Goal: Task Accomplishment & Management: Manage account settings

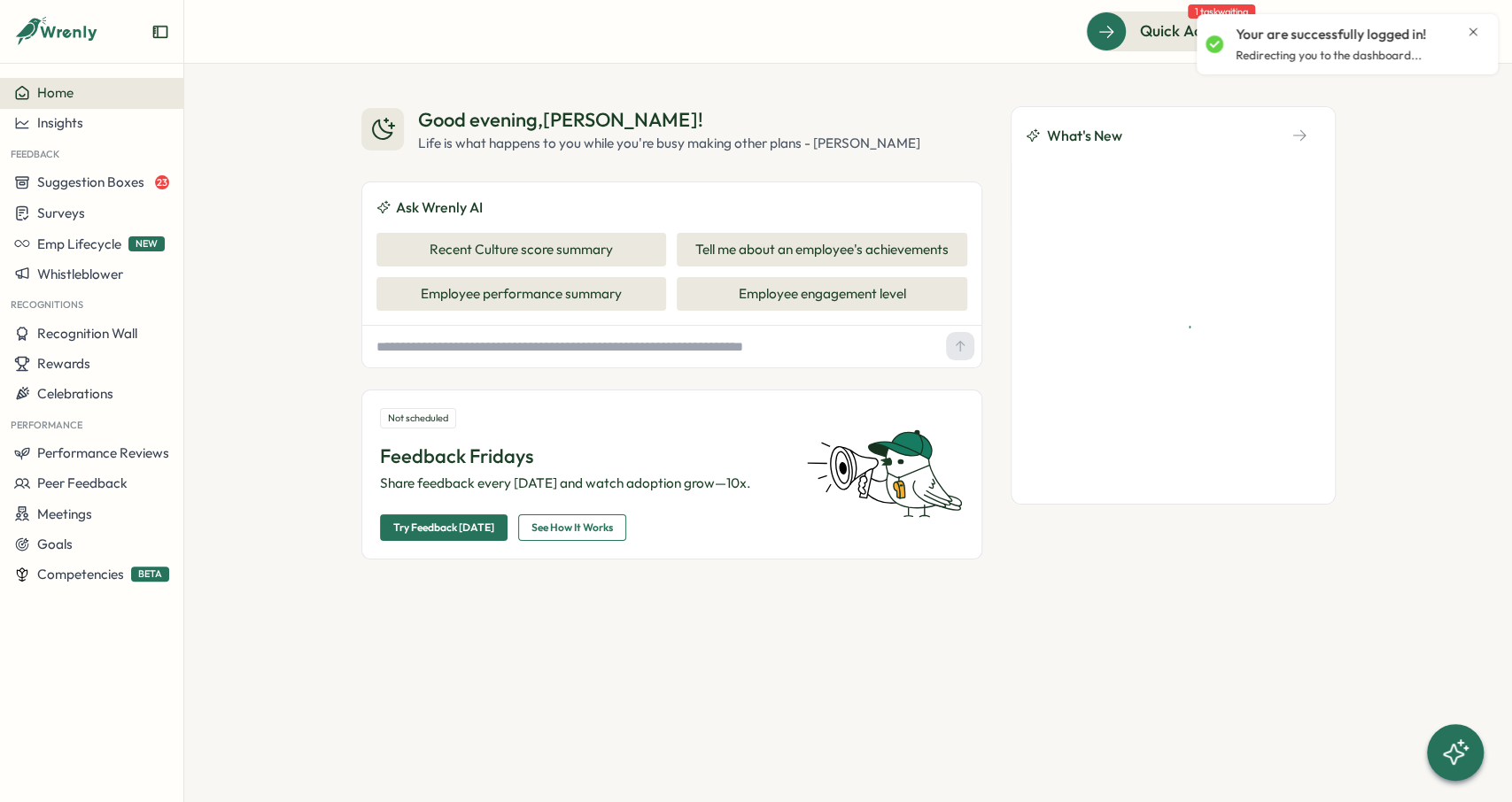
click at [1474, 30] on icon "Close notification" at bounding box center [1473, 32] width 14 height 14
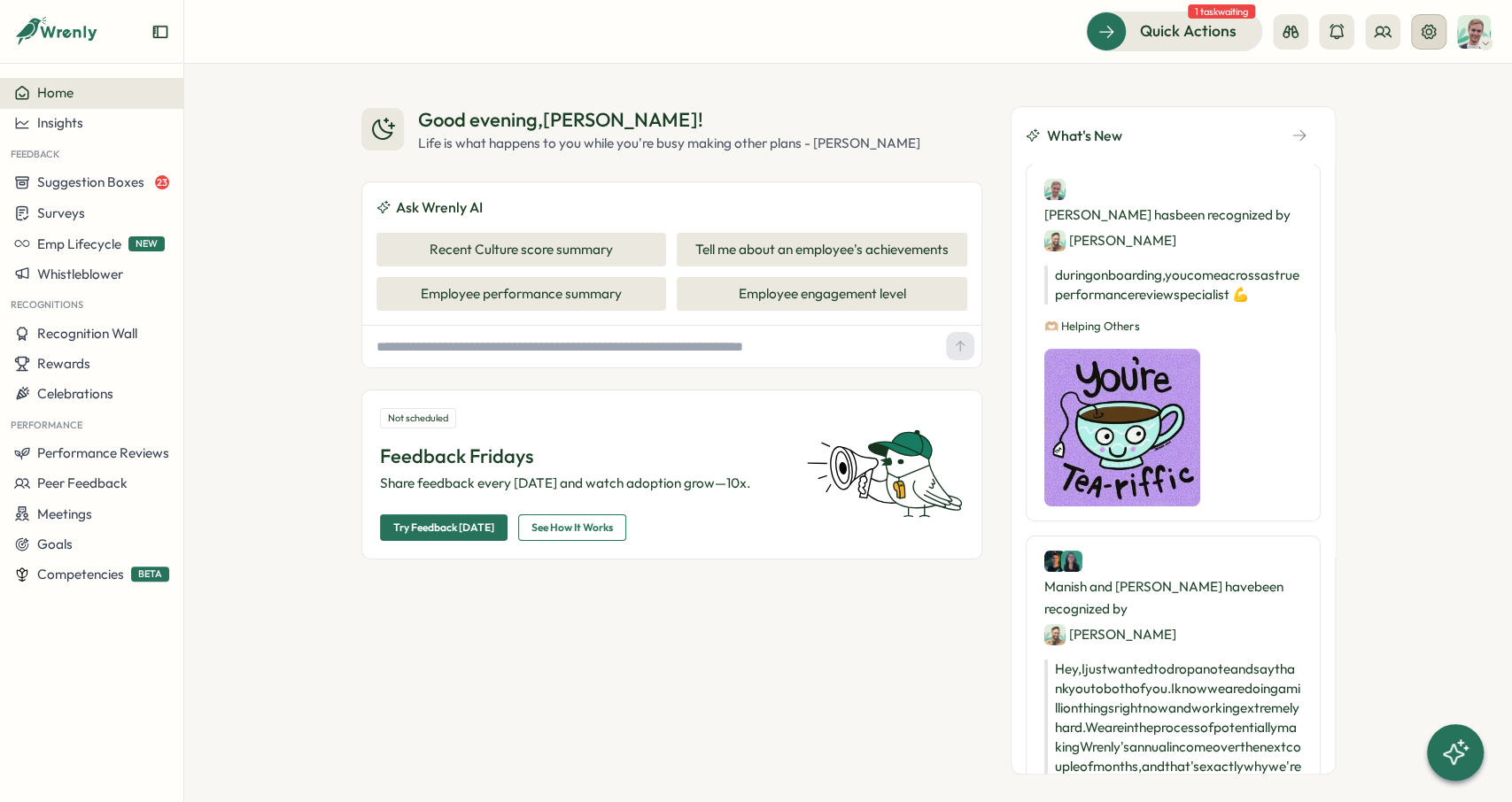
click at [1428, 26] on icon at bounding box center [1428, 31] width 14 height 14
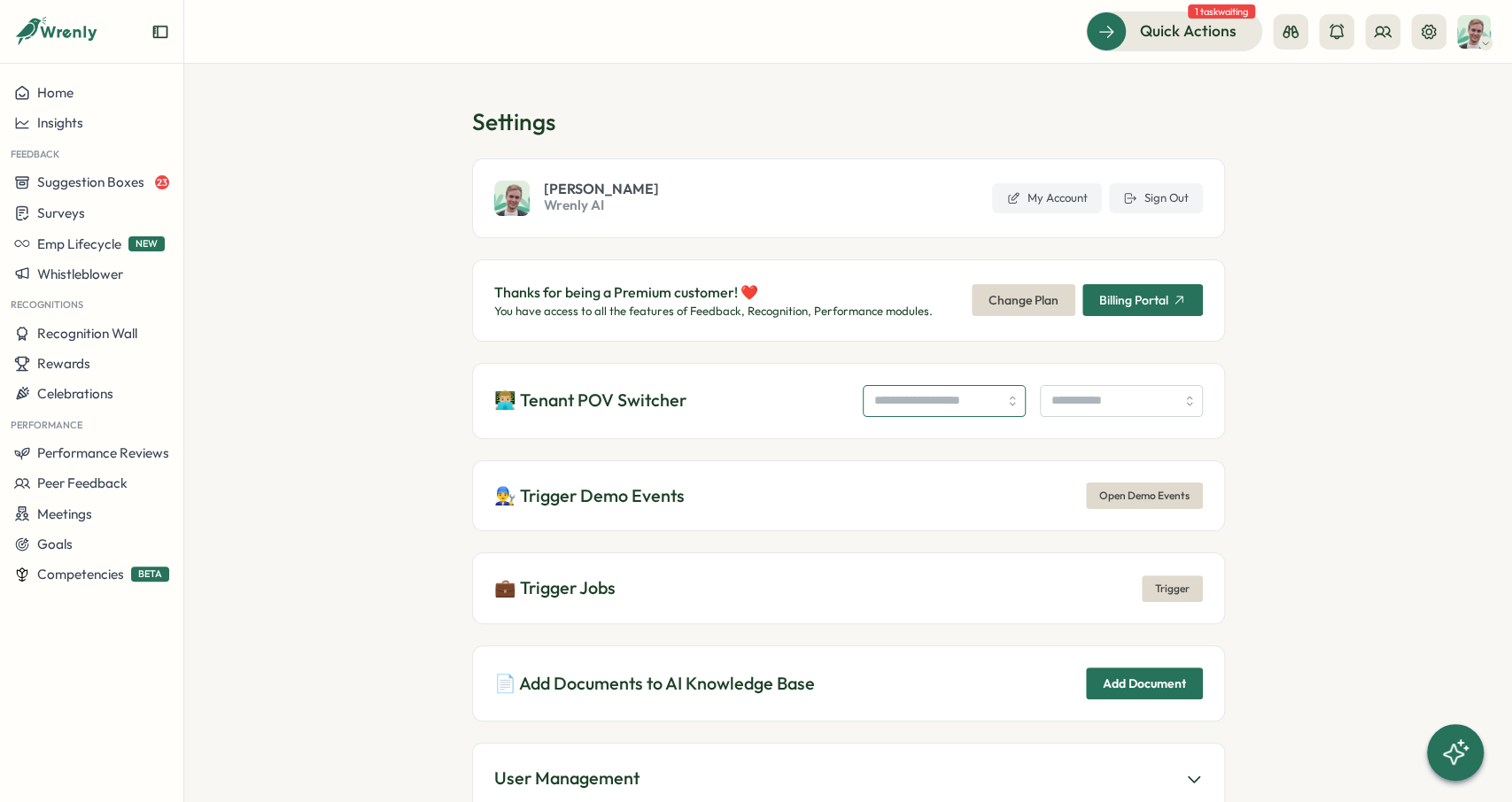
click at [890, 400] on input "search" at bounding box center [944, 401] width 163 height 32
type input "**********"
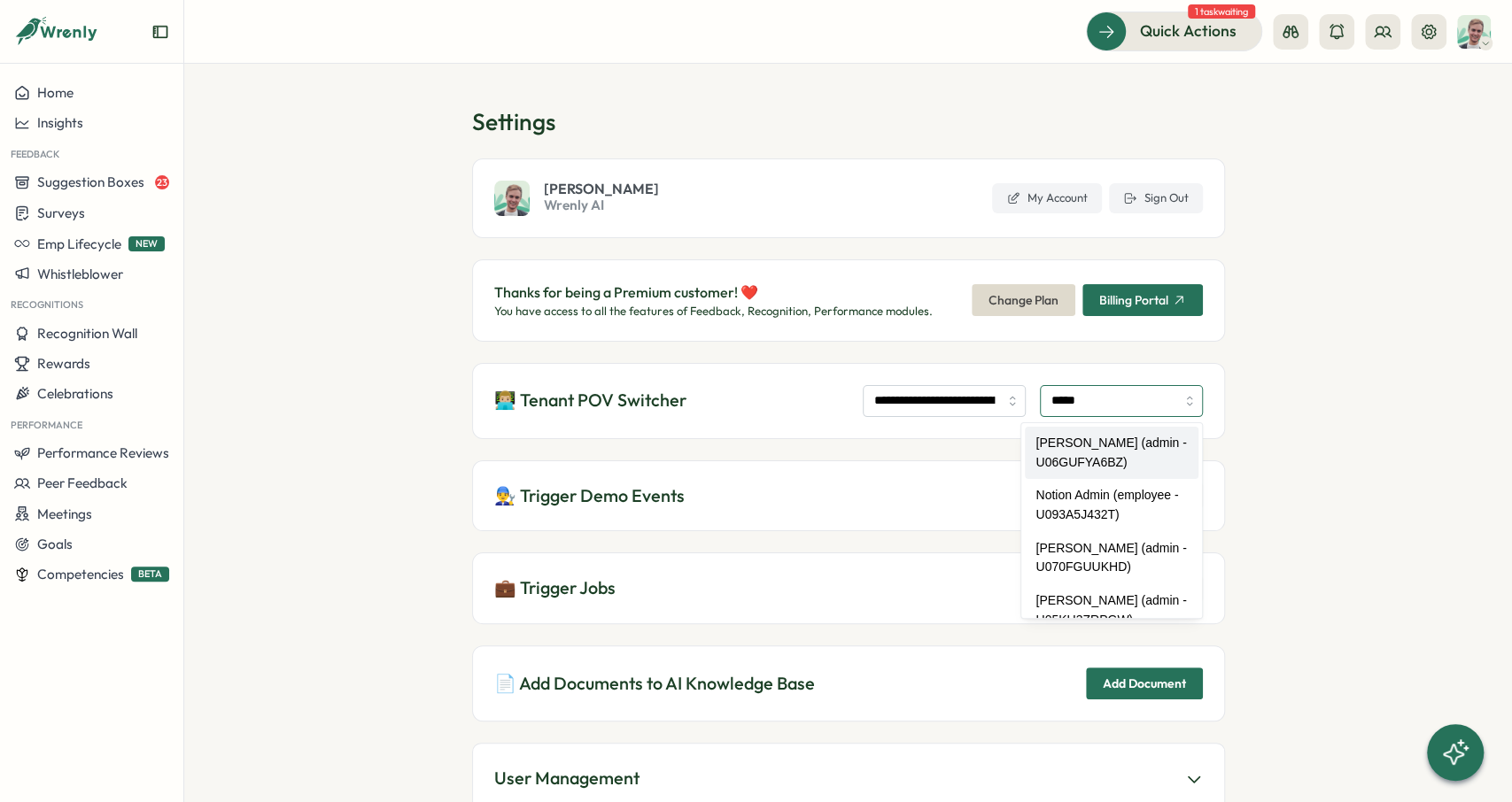
type input "**********"
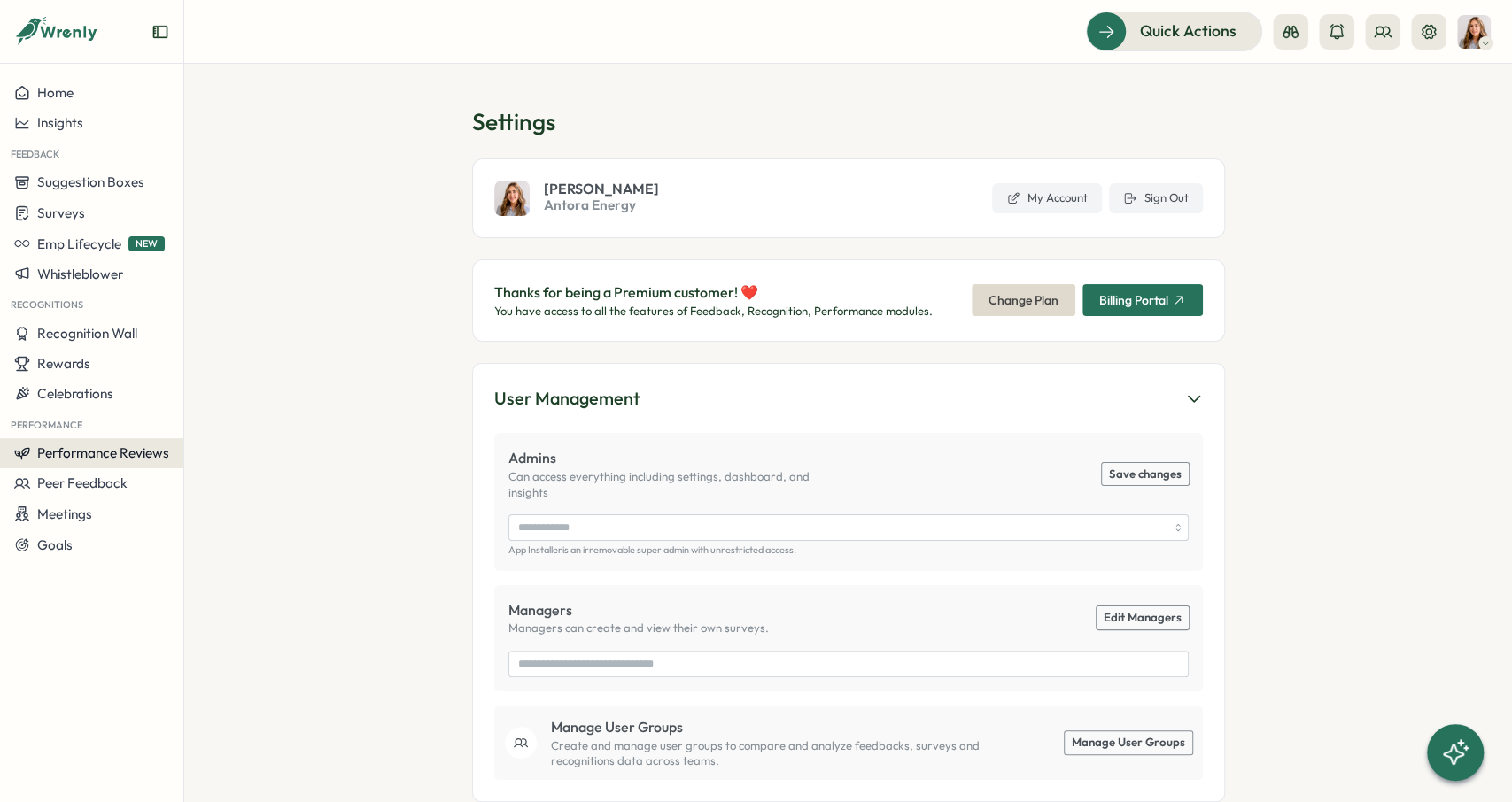
click at [120, 462] on button "Performance Reviews" at bounding box center [91, 452] width 183 height 30
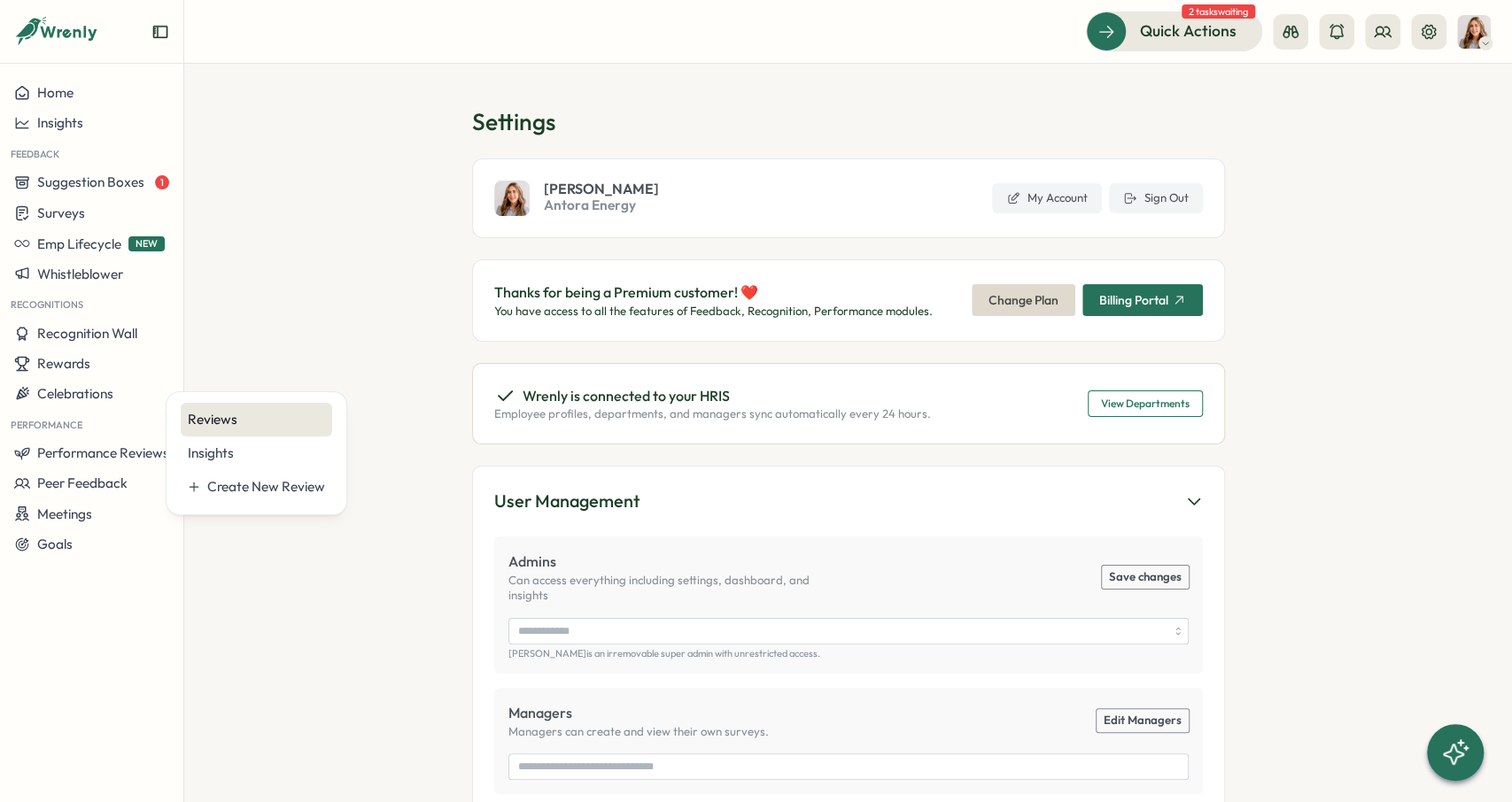
click at [245, 427] on div "Reviews" at bounding box center [256, 420] width 137 height 19
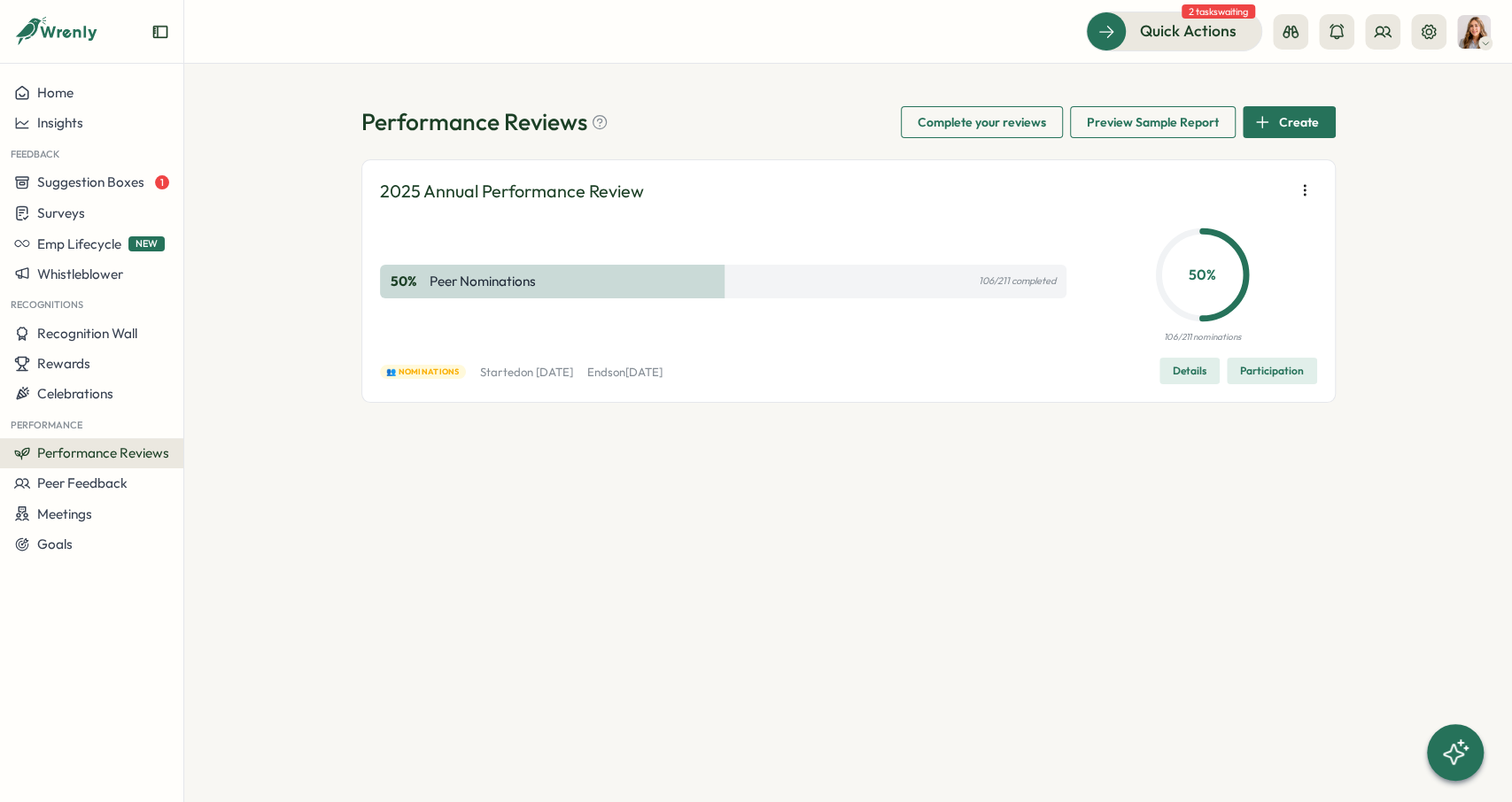
click at [1302, 186] on icon "button" at bounding box center [1305, 190] width 17 height 17
click at [1376, 182] on div "Performance Reviews Complete your reviews Preview Sample Report Create 2025 Ann…" at bounding box center [848, 432] width 1328 height 739
drag, startPoint x: 1354, startPoint y: 196, endPoint x: 1314, endPoint y: 198, distance: 40.0
click at [1351, 197] on div "Performance Reviews Complete your reviews Preview Sample Report Create 2025 Ann…" at bounding box center [848, 432] width 1328 height 739
click at [1305, 198] on icon "button" at bounding box center [1305, 190] width 17 height 17
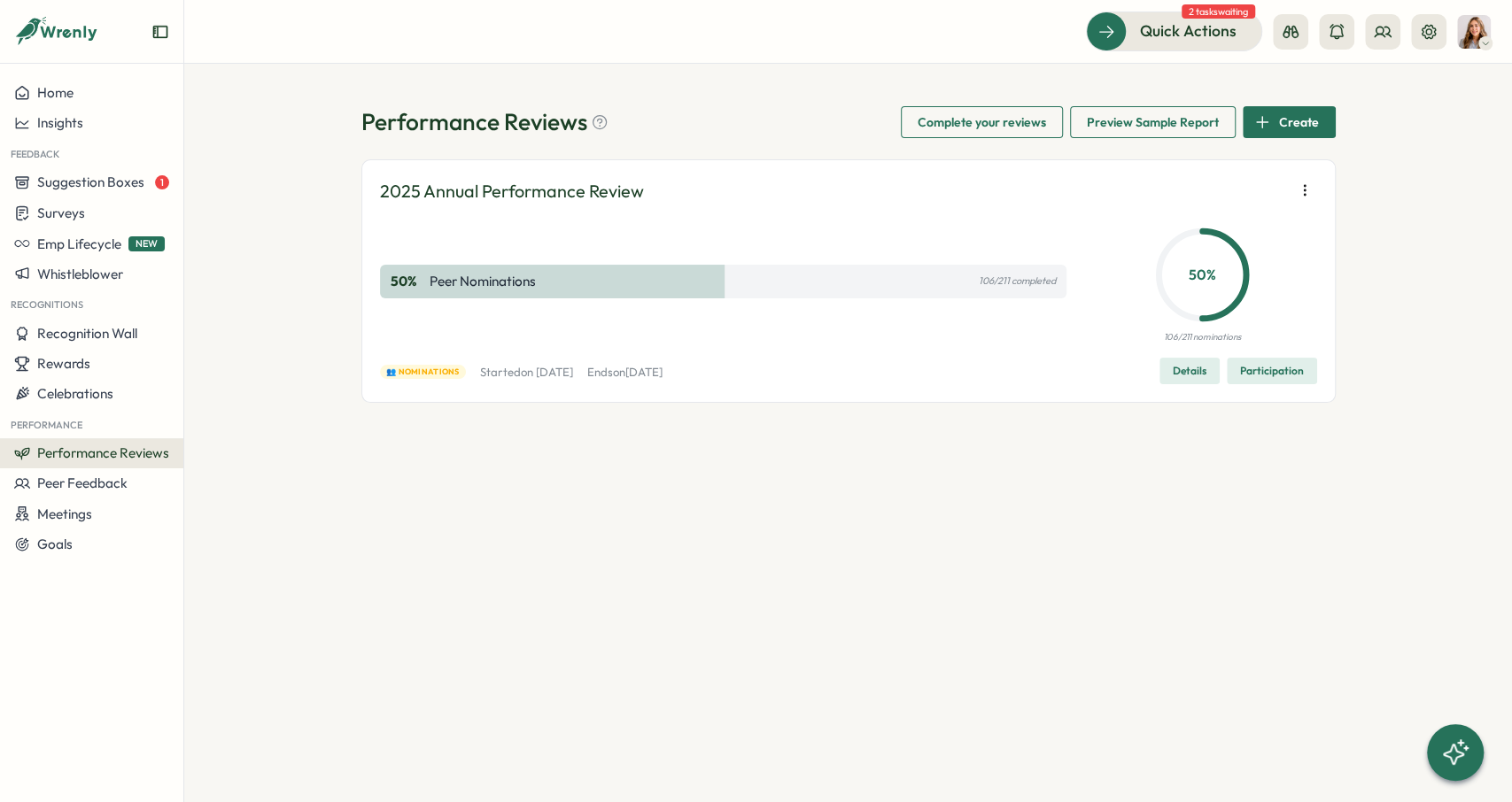
click at [1306, 190] on icon "button" at bounding box center [1305, 190] width 17 height 17
click at [1248, 224] on button "Remove user" at bounding box center [1194, 223] width 170 height 30
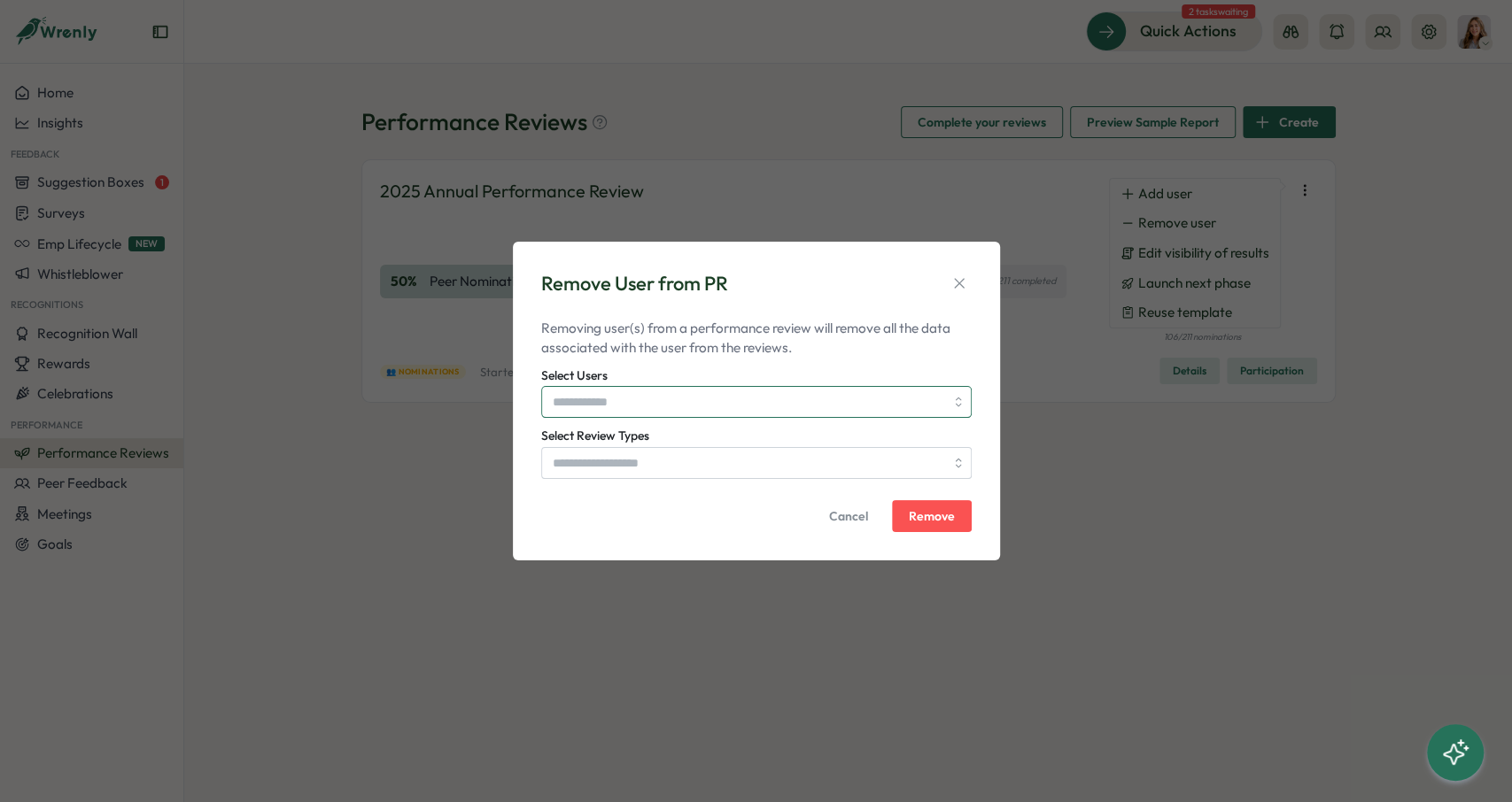
click at [628, 403] on input "Select Users" at bounding box center [748, 401] width 392 height 30
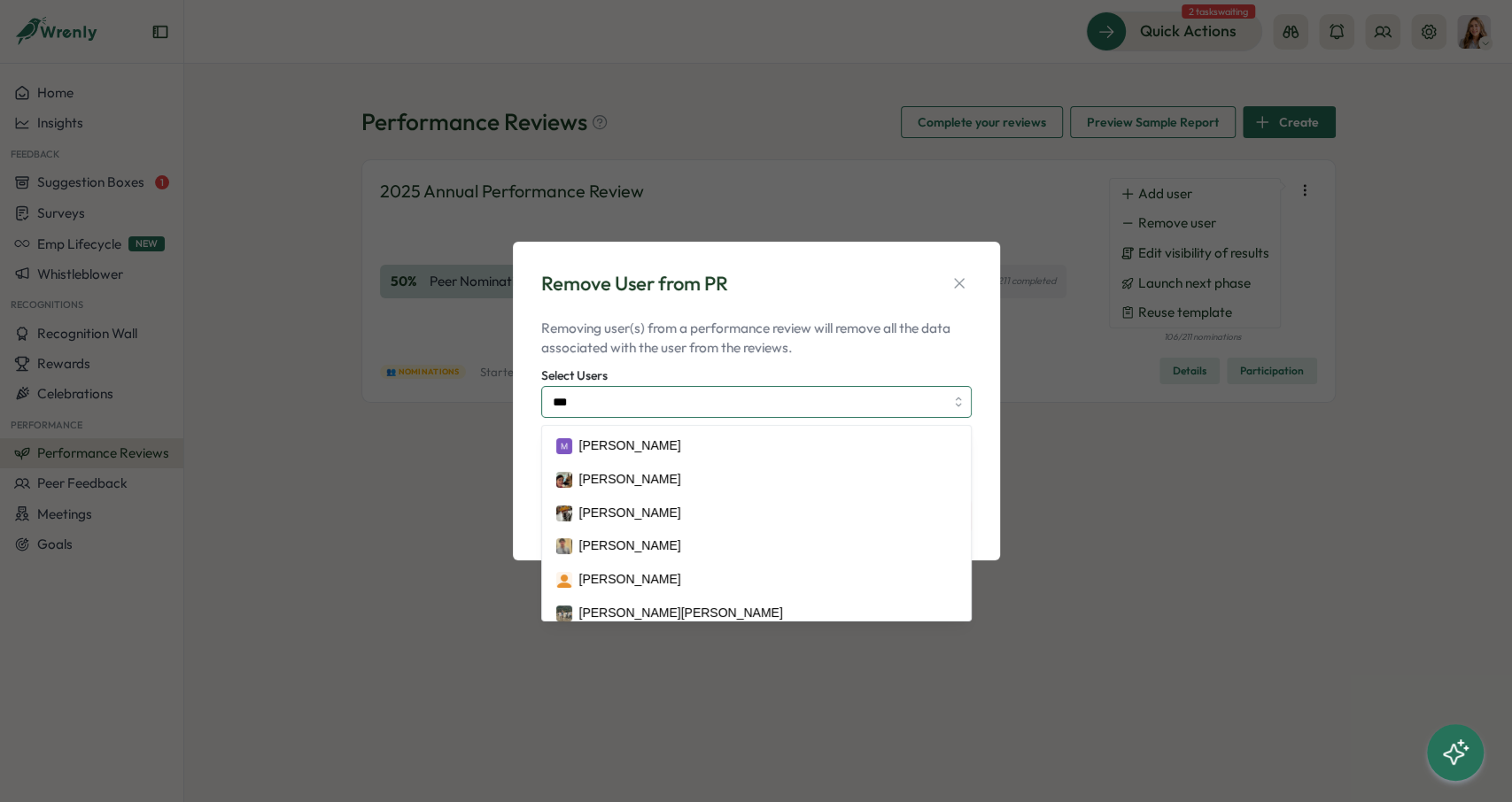
type input "****"
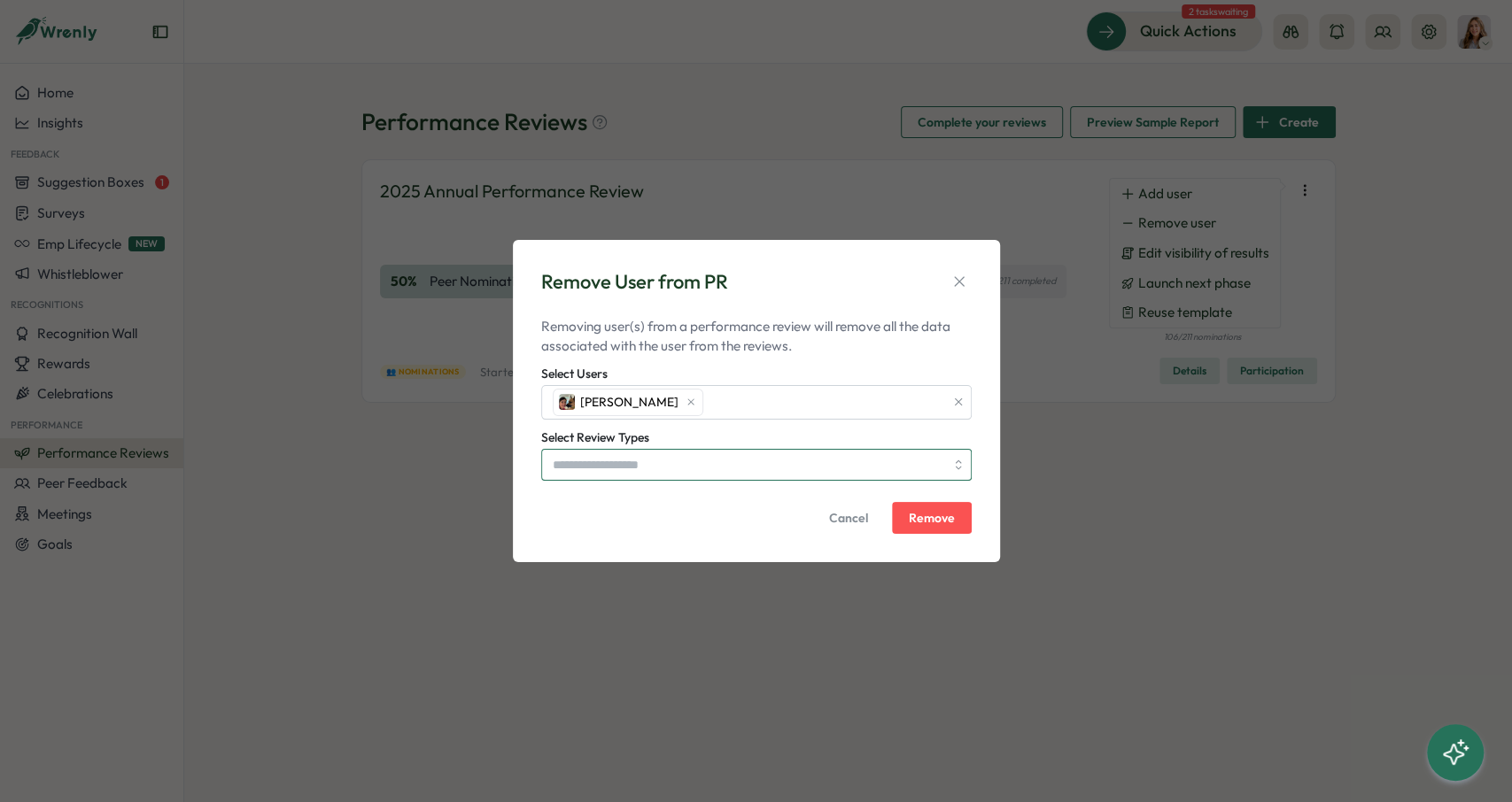
click at [672, 461] on input "Select Review Types" at bounding box center [748, 464] width 392 height 30
click at [765, 353] on p "Removing user(s) from a performance review will remove all the data associated …" at bounding box center [756, 336] width 430 height 39
click at [952, 285] on icon "button" at bounding box center [960, 281] width 17 height 17
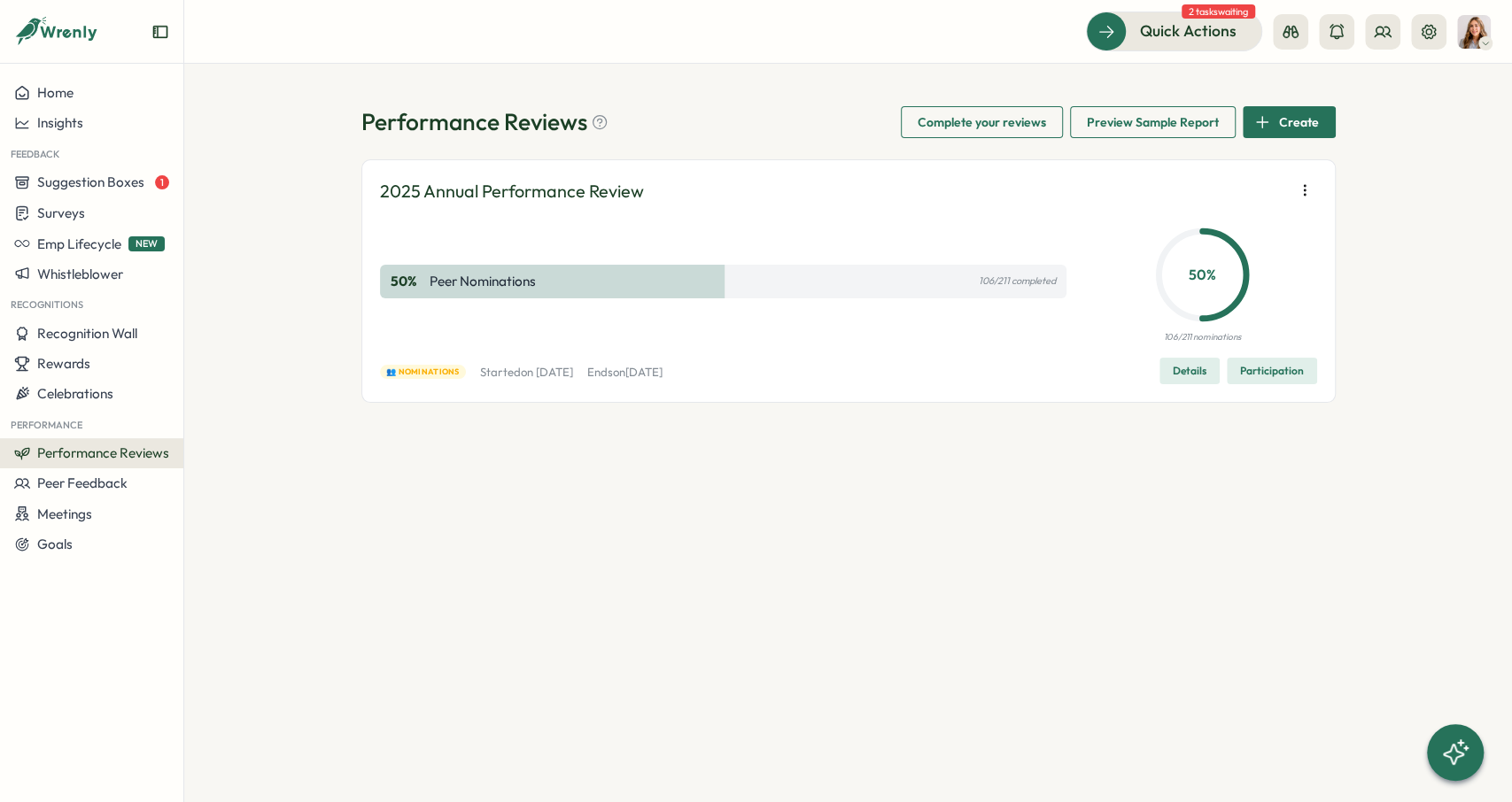
click at [1236, 368] on button "Participation" at bounding box center [1272, 372] width 90 height 27
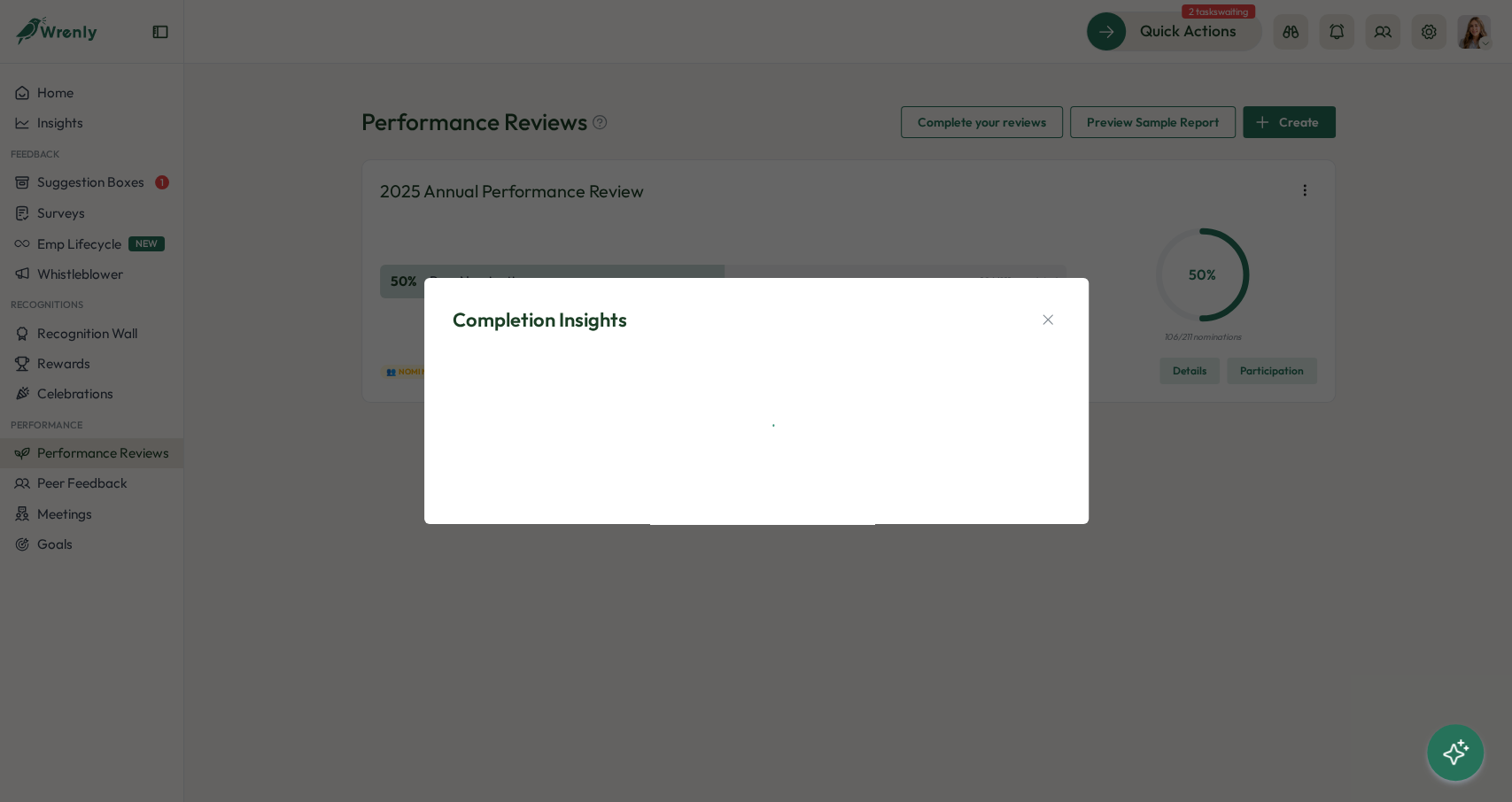
drag, startPoint x: 1059, startPoint y: 315, endPoint x: 1114, endPoint y: 351, distance: 65.7
click at [1057, 315] on button "button" at bounding box center [1048, 320] width 25 height 25
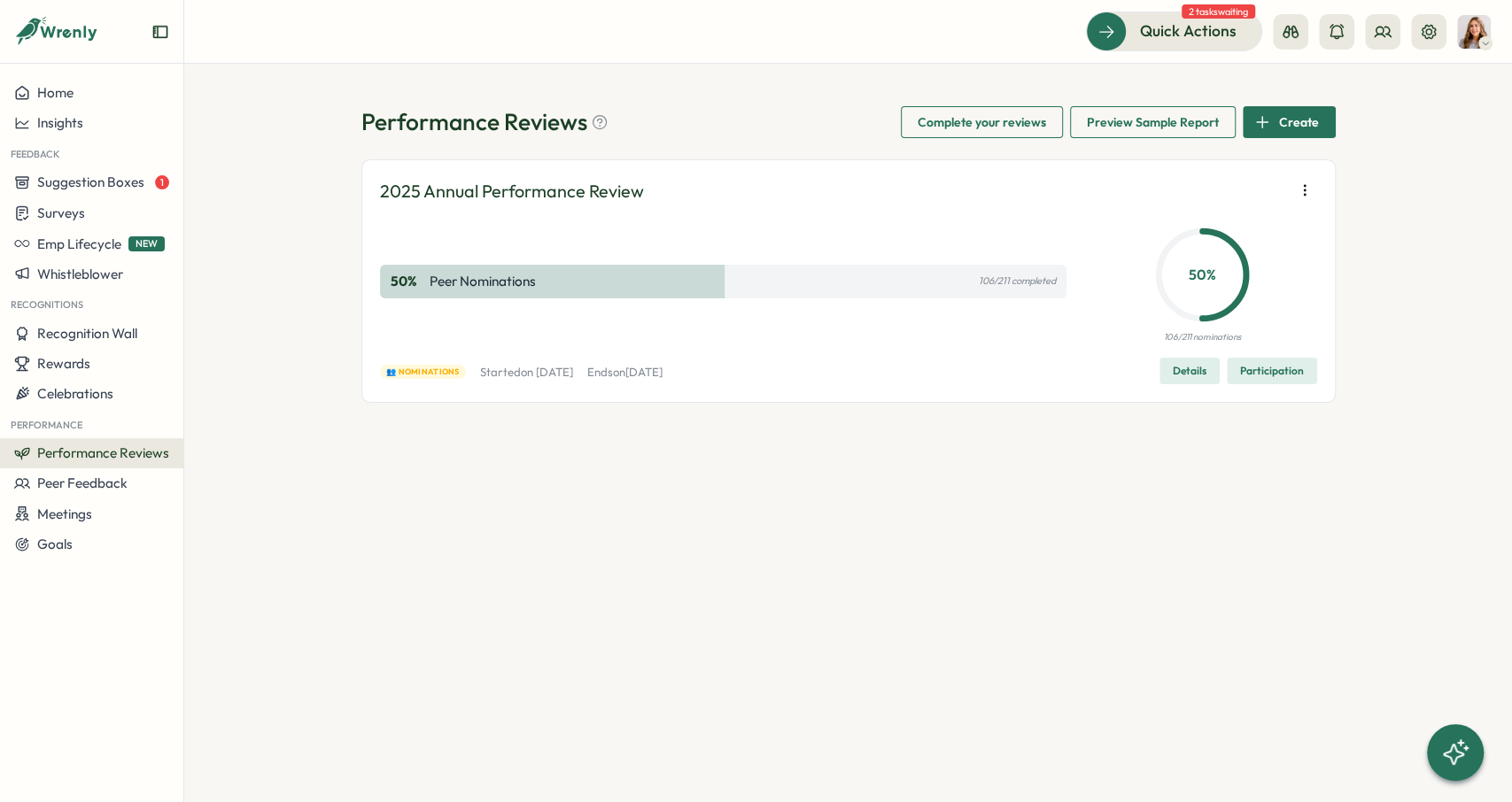
click at [1176, 383] on button "Details" at bounding box center [1189, 372] width 61 height 27
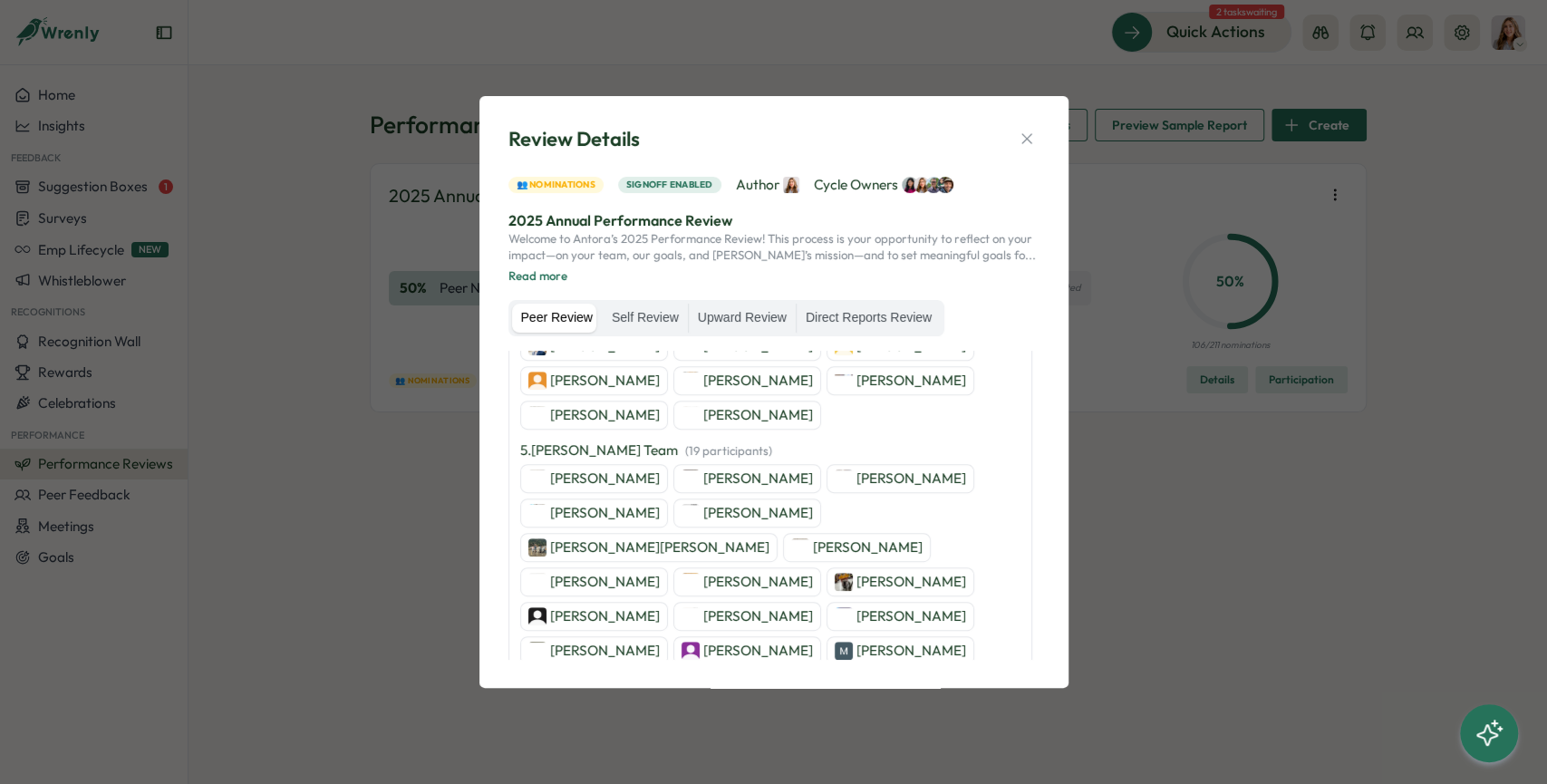
scroll to position [1904, 0]
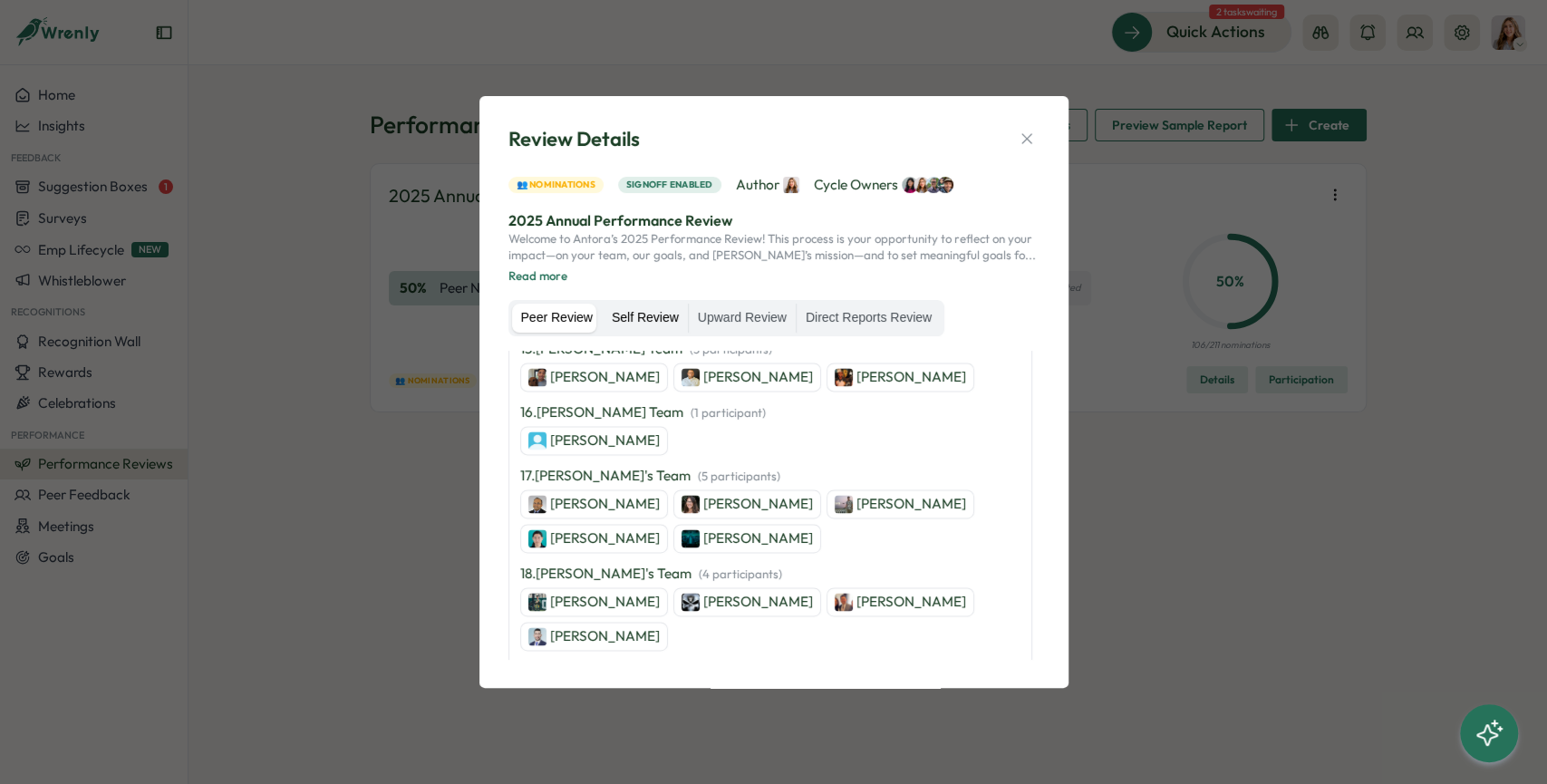
click at [641, 308] on label "Self Review" at bounding box center [645, 318] width 86 height 29
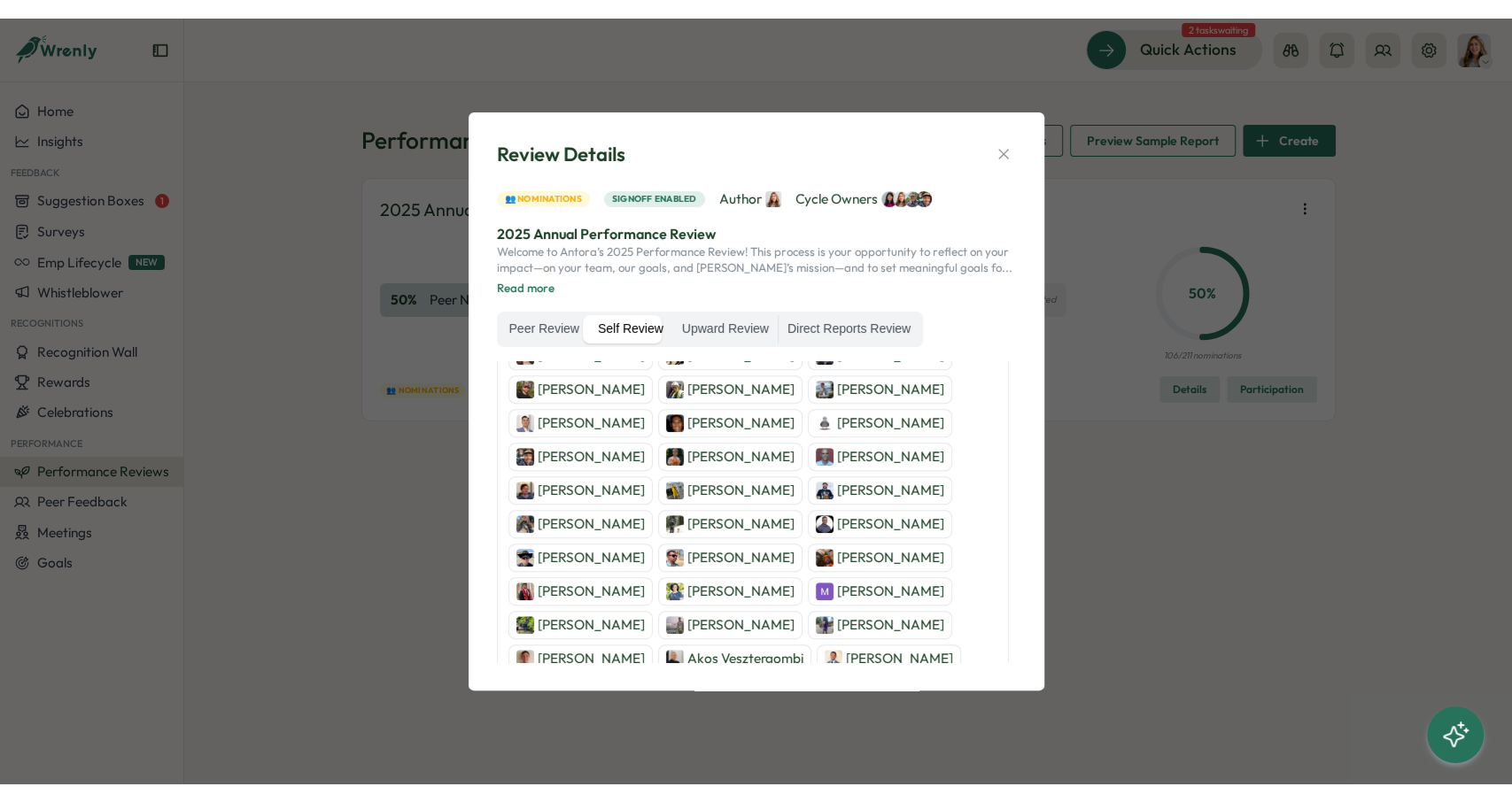
scroll to position [876, 0]
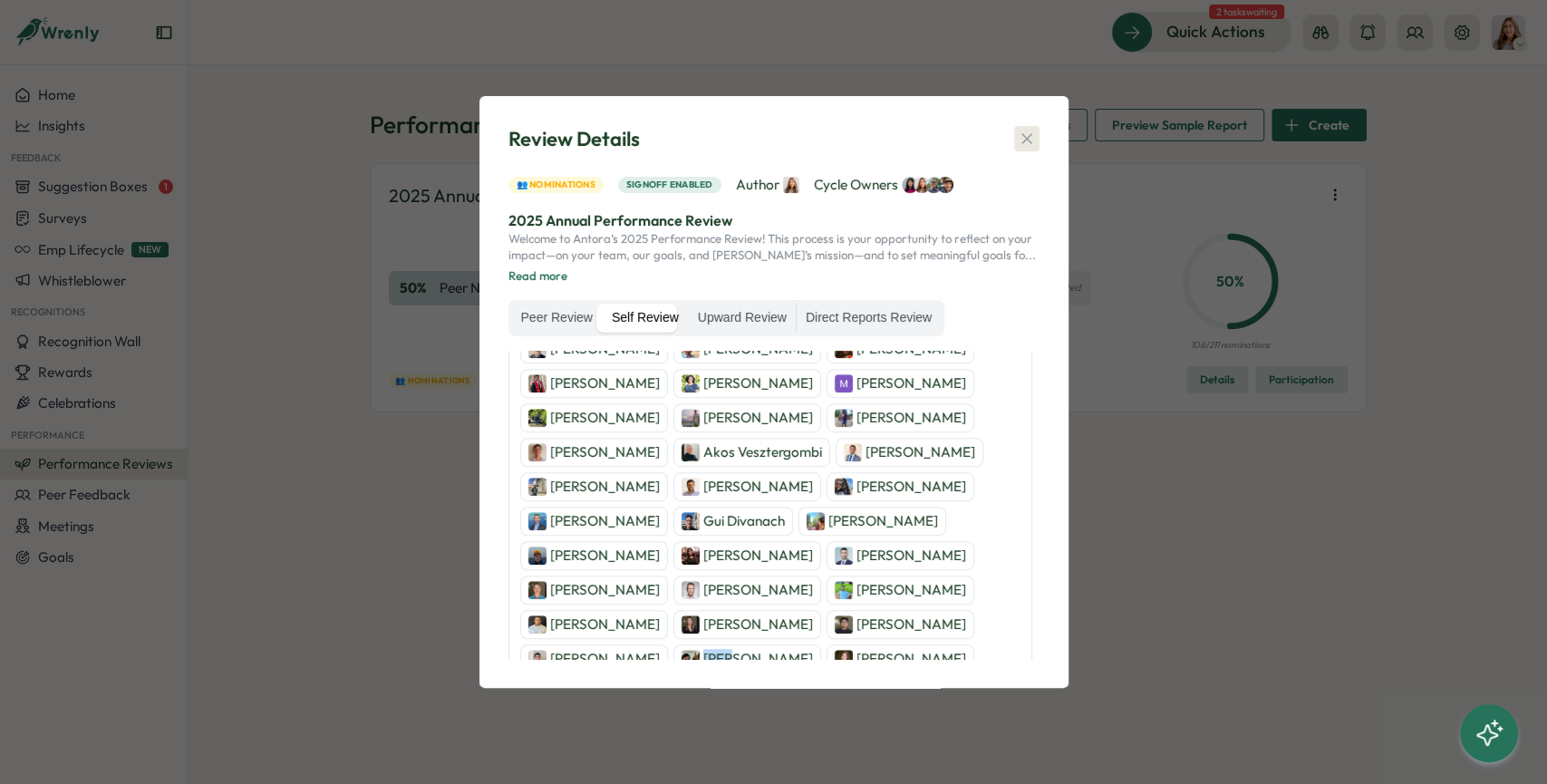
click at [1026, 130] on button "button" at bounding box center [1027, 139] width 26 height 26
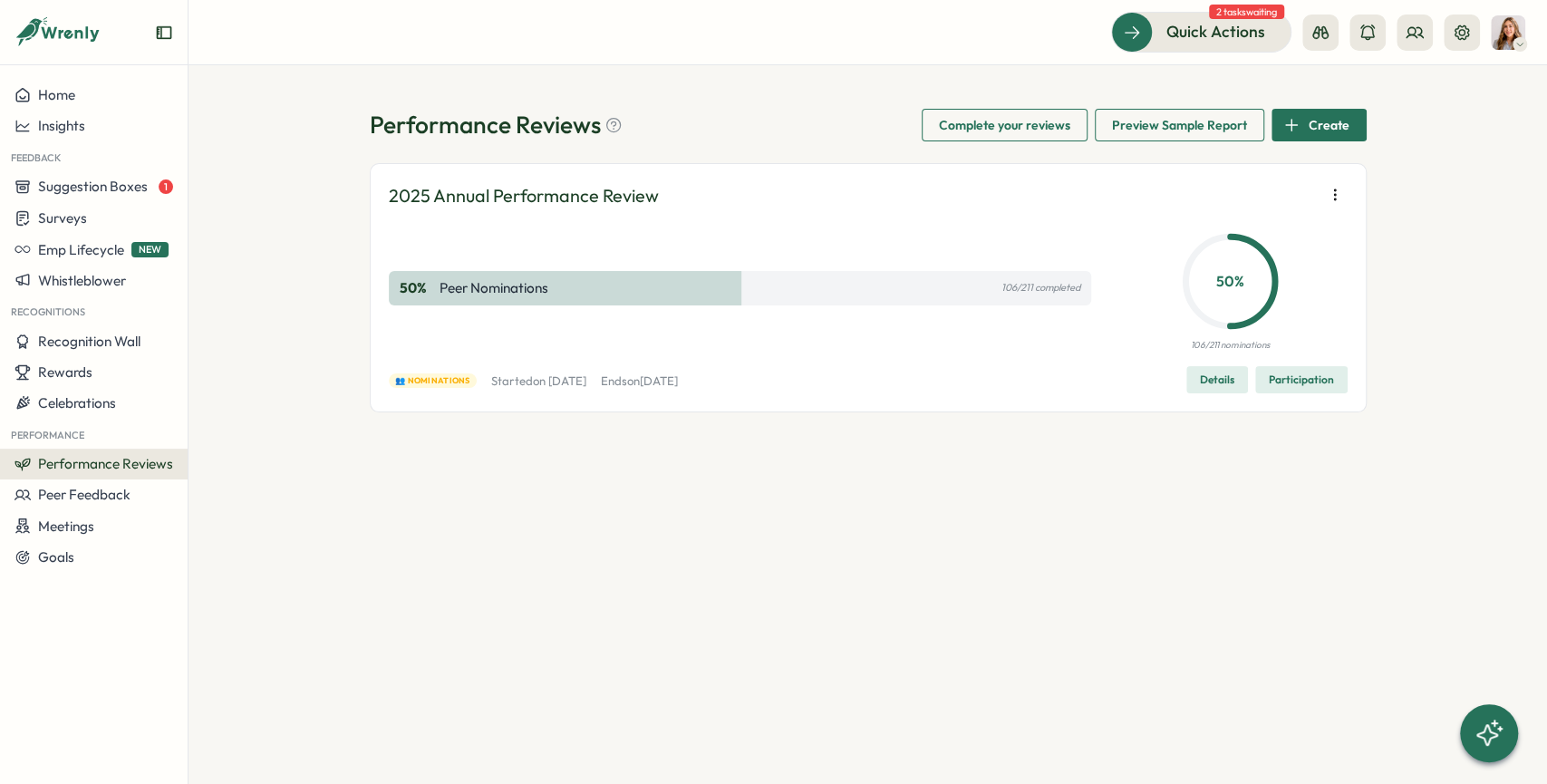
click at [1345, 185] on button "button" at bounding box center [1335, 195] width 26 height 26
click at [1277, 235] on button "Remove user" at bounding box center [1222, 228] width 174 height 30
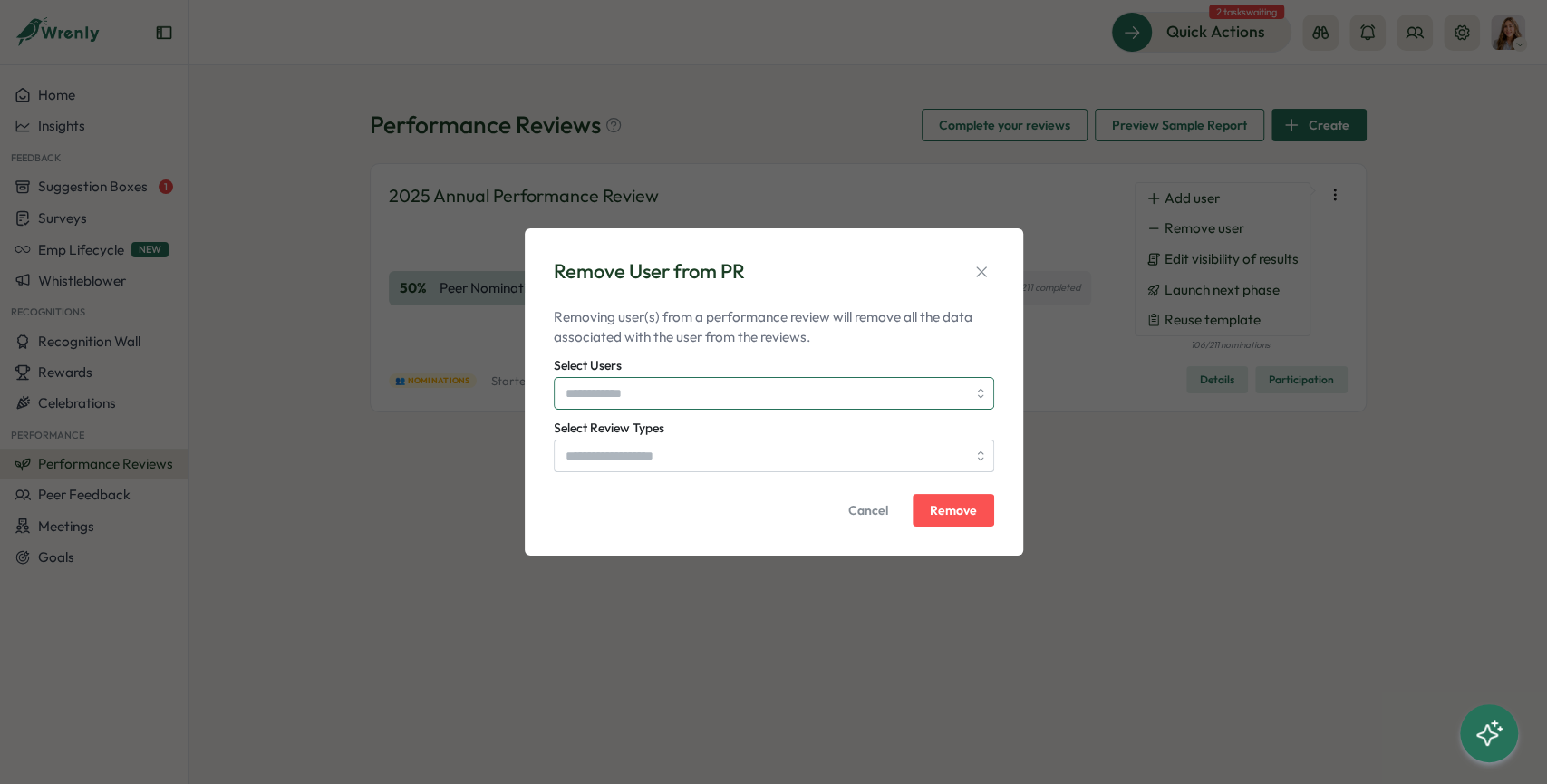
click at [634, 385] on input "Select Users" at bounding box center [766, 393] width 401 height 30
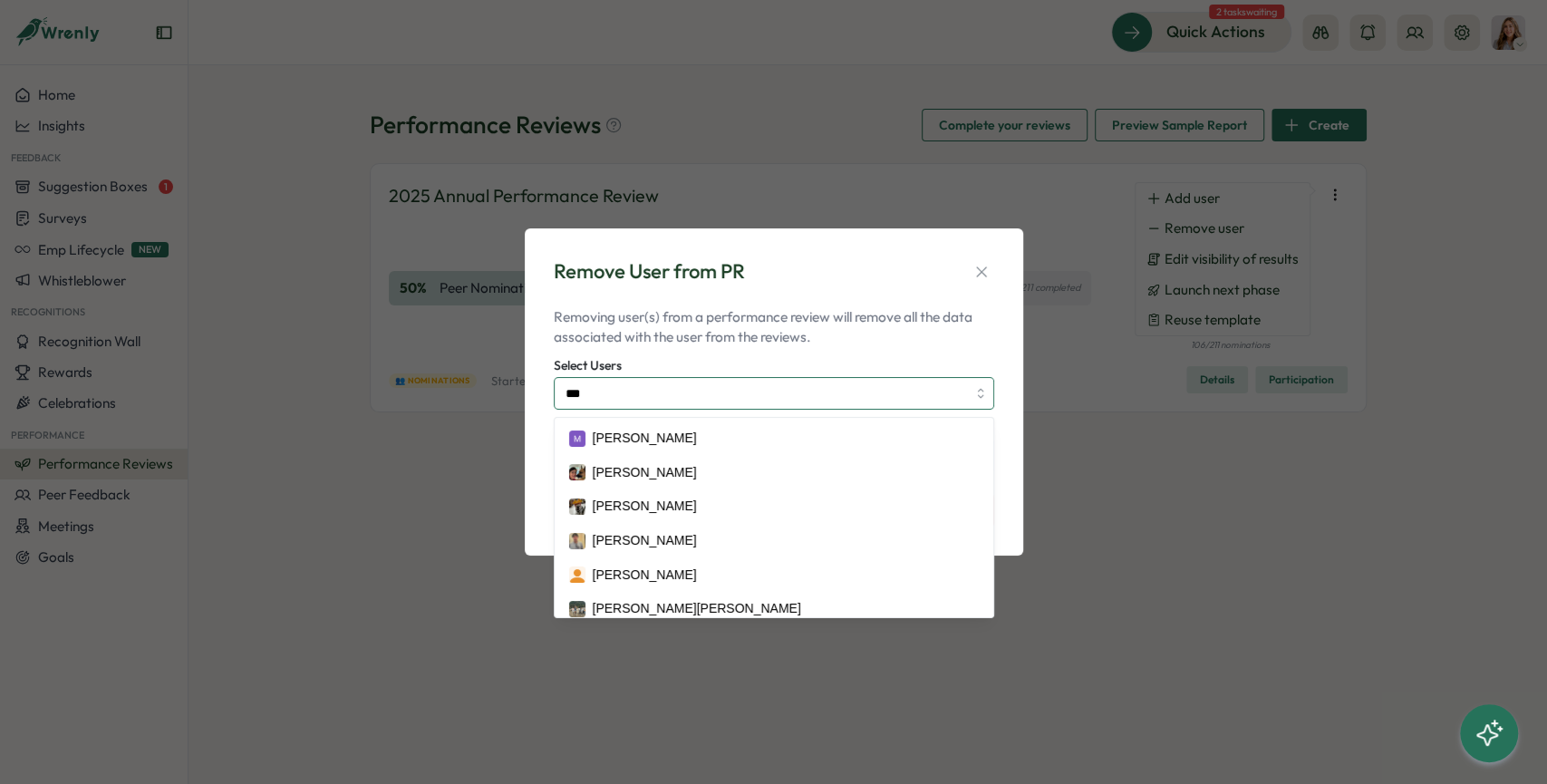
type input "****"
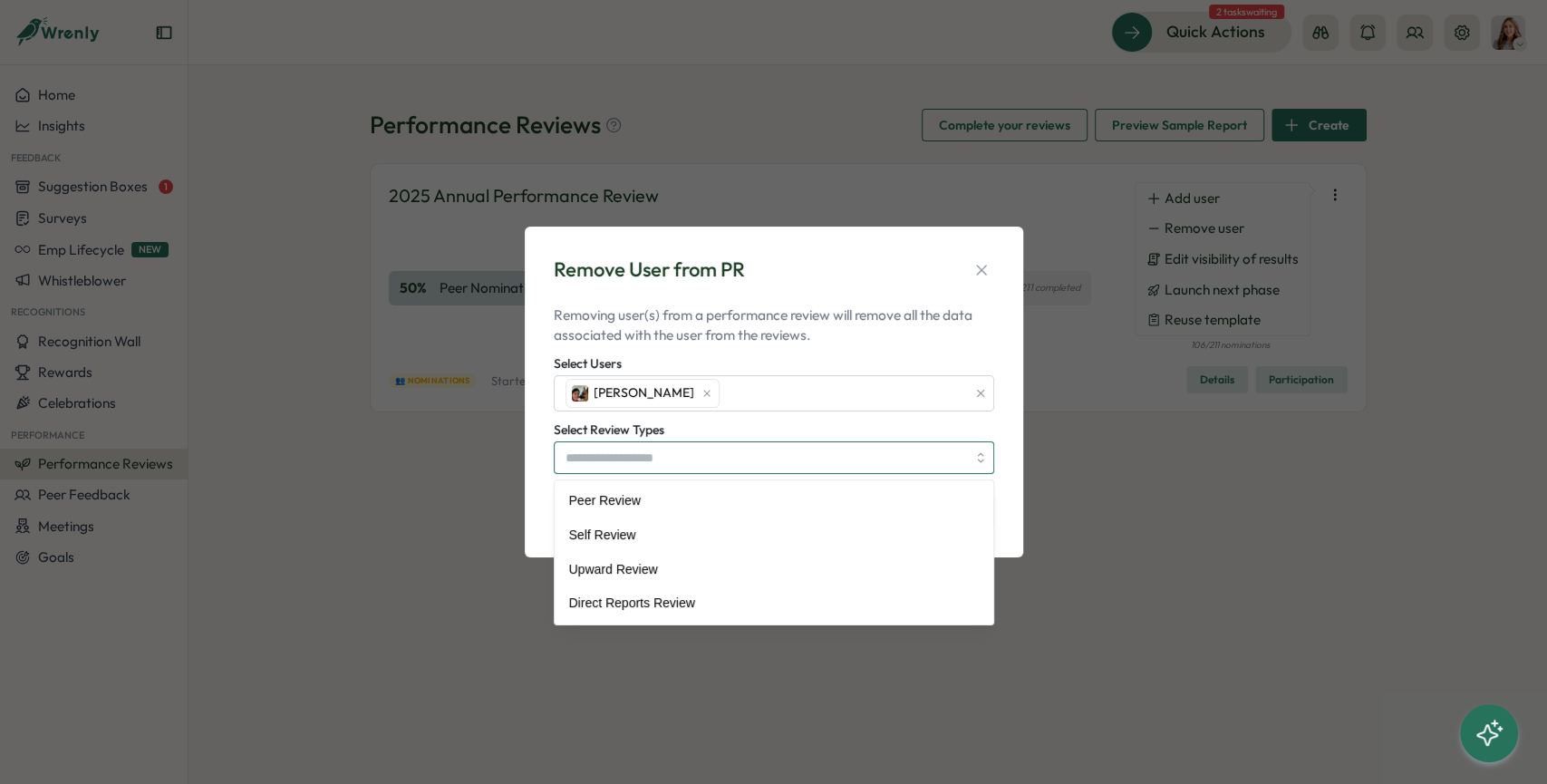
click at [627, 460] on input "Select Review Types" at bounding box center [766, 457] width 401 height 30
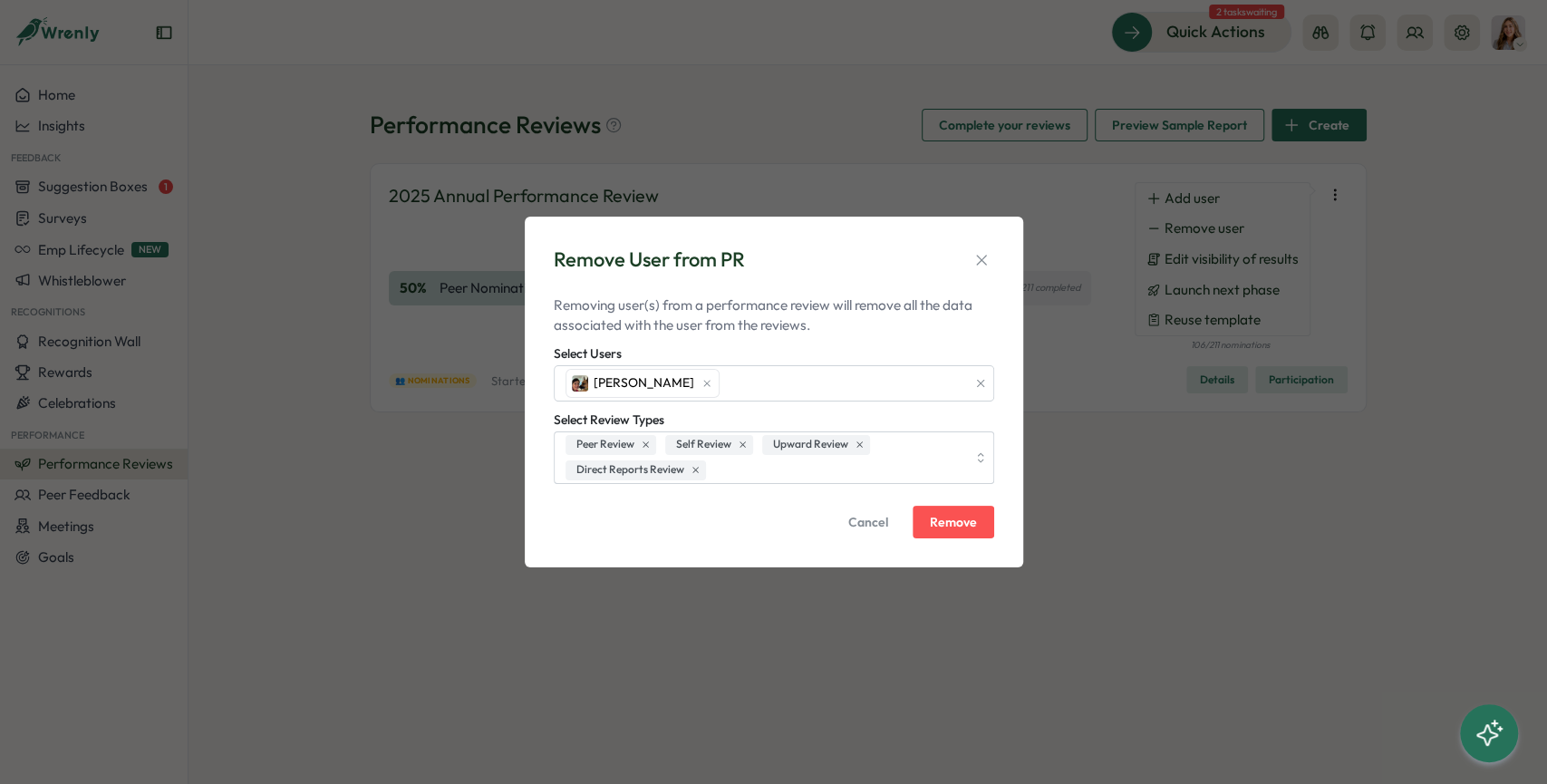
click at [831, 351] on div "Select Users Mona" at bounding box center [774, 371] width 440 height 58
click at [942, 523] on span "Remove" at bounding box center [953, 522] width 47 height 13
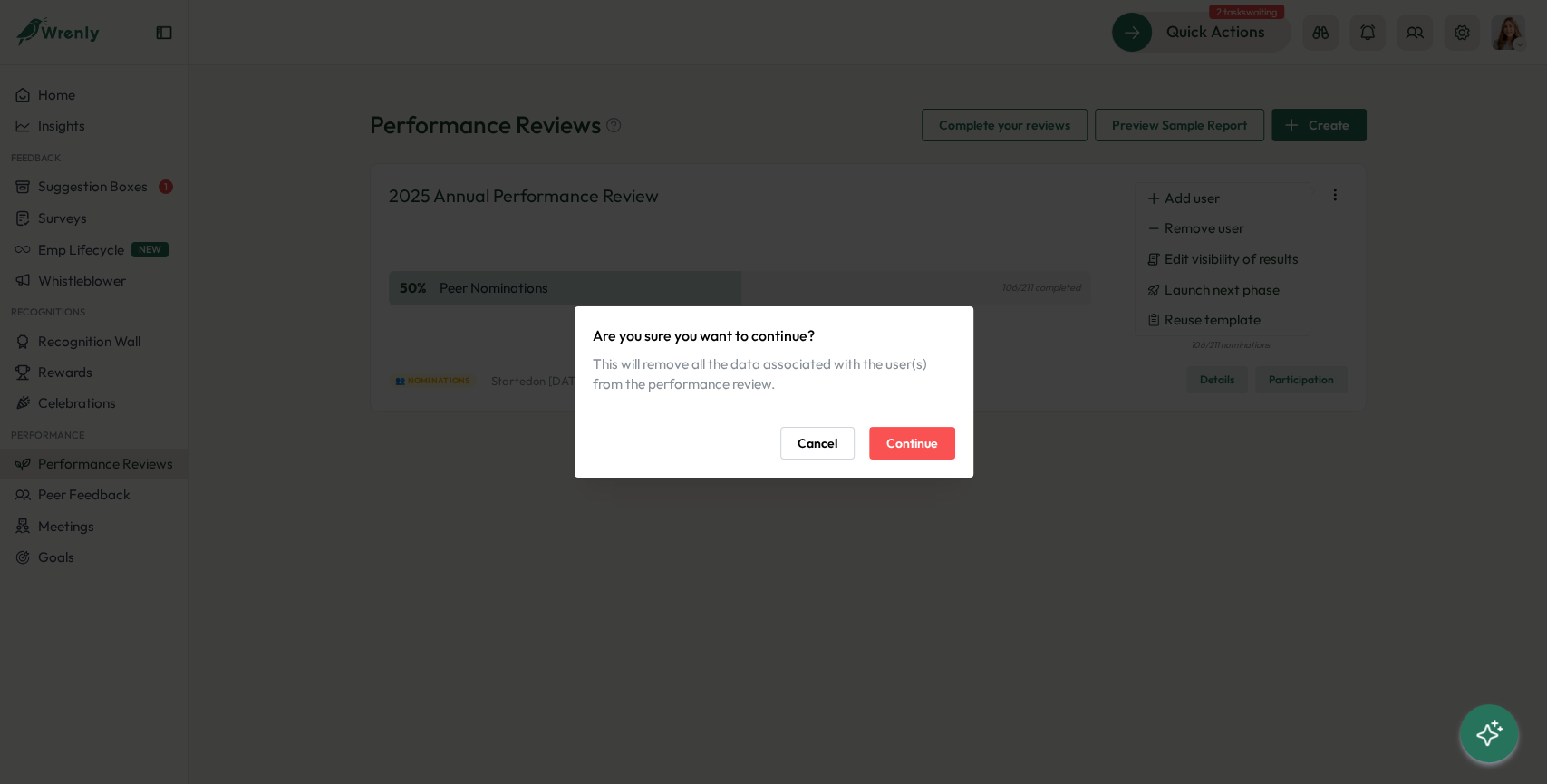
click at [901, 436] on span "Continue" at bounding box center [912, 442] width 52 height 30
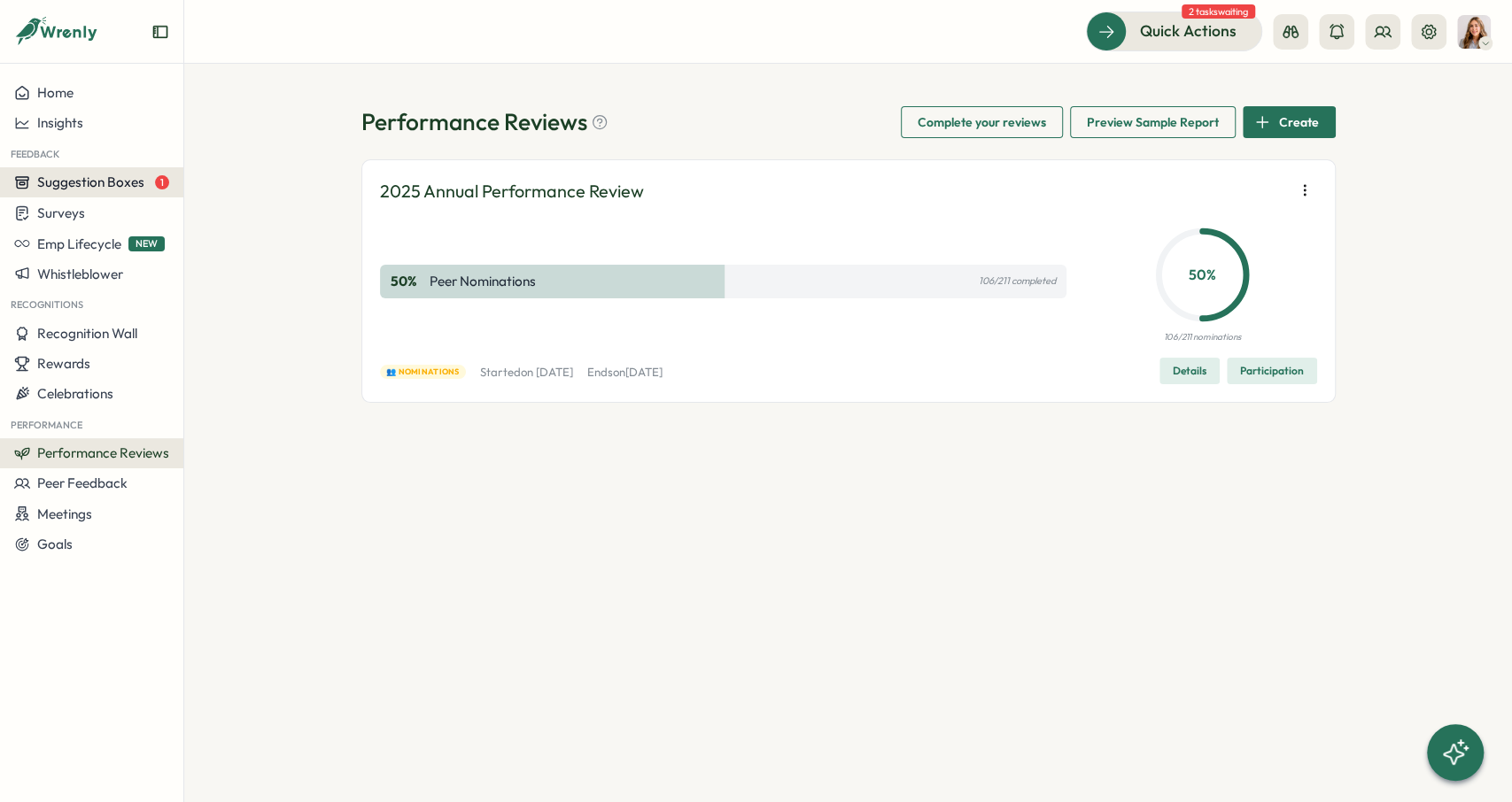
click at [132, 178] on span "Suggestion Boxes" at bounding box center [91, 182] width 108 height 17
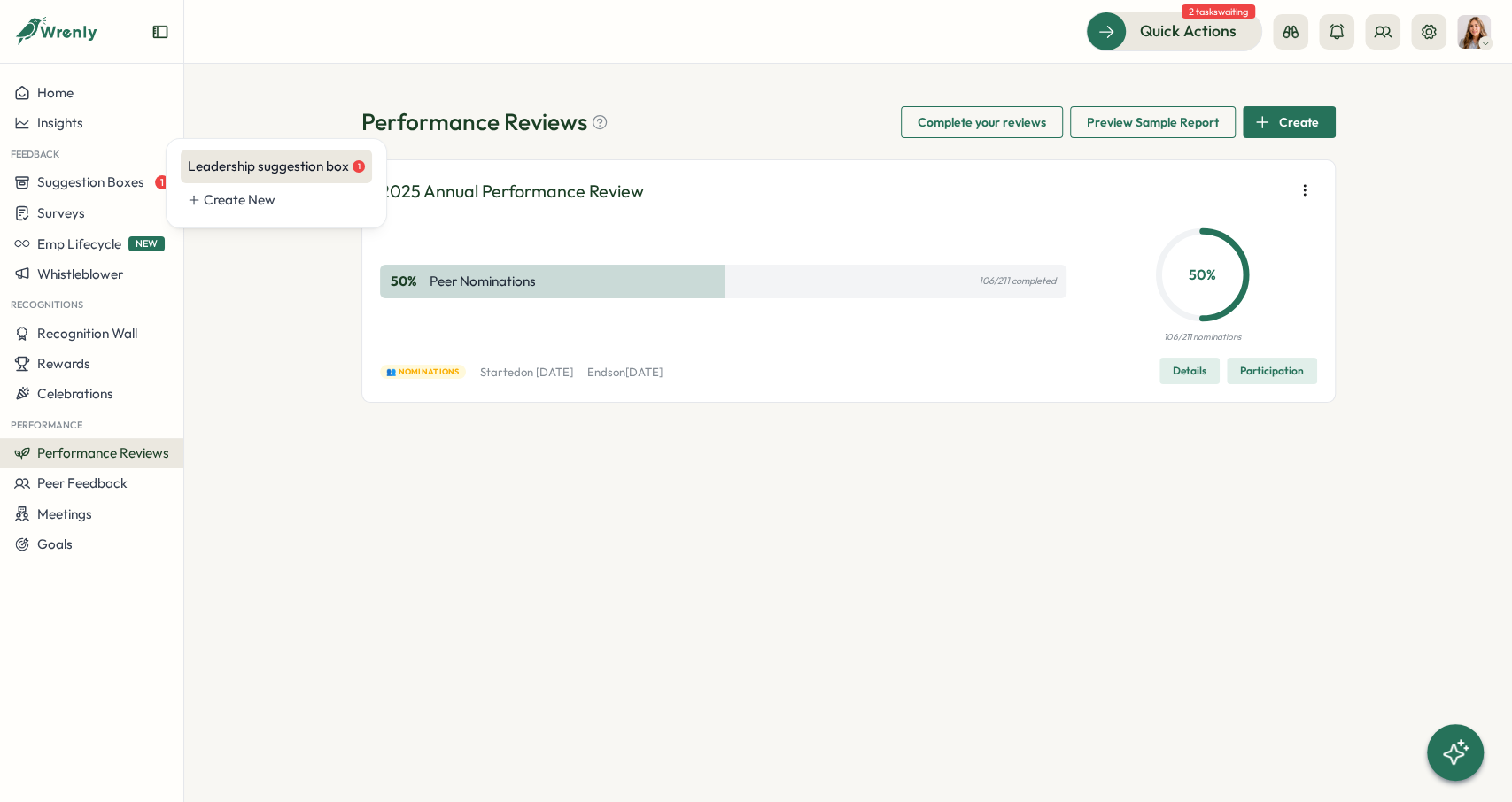
click at [251, 166] on div "Leadership suggestion box 1" at bounding box center [277, 166] width 177 height 19
